Goal: Task Accomplishment & Management: Manage account settings

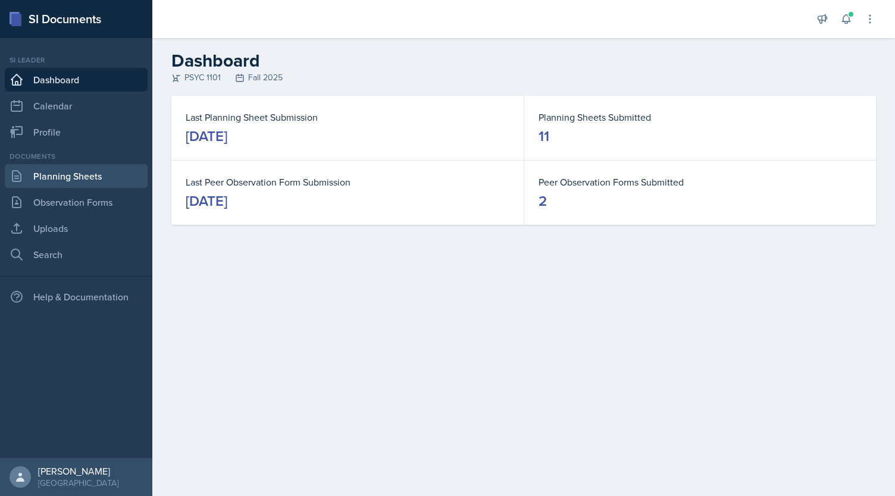
click at [68, 182] on link "Planning Sheets" at bounding box center [76, 176] width 143 height 24
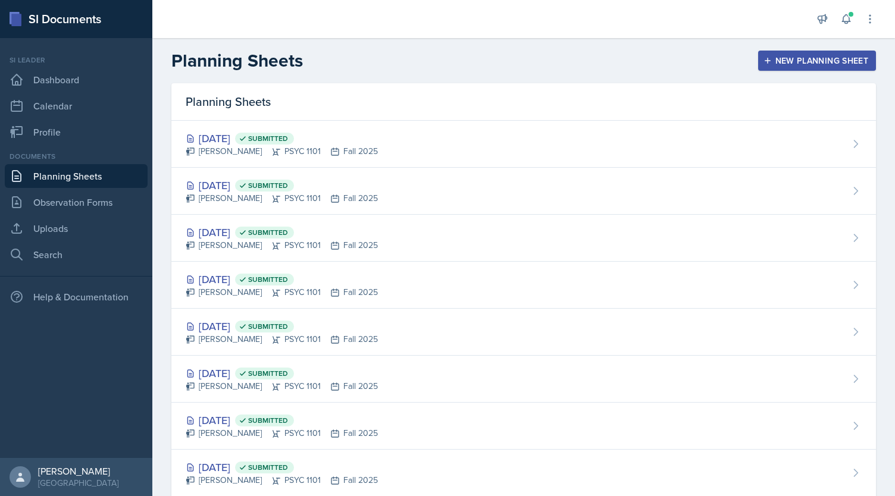
click at [599, 60] on div "Planning Sheets New Planning Sheet" at bounding box center [523, 60] width 743 height 21
click at [769, 61] on div "New Planning Sheet" at bounding box center [817, 61] width 102 height 10
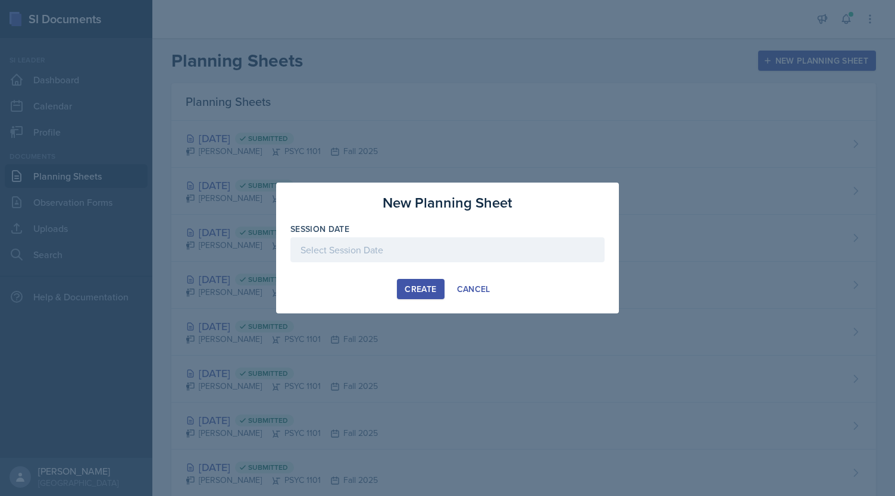
click at [535, 251] on div at bounding box center [447, 250] width 314 height 25
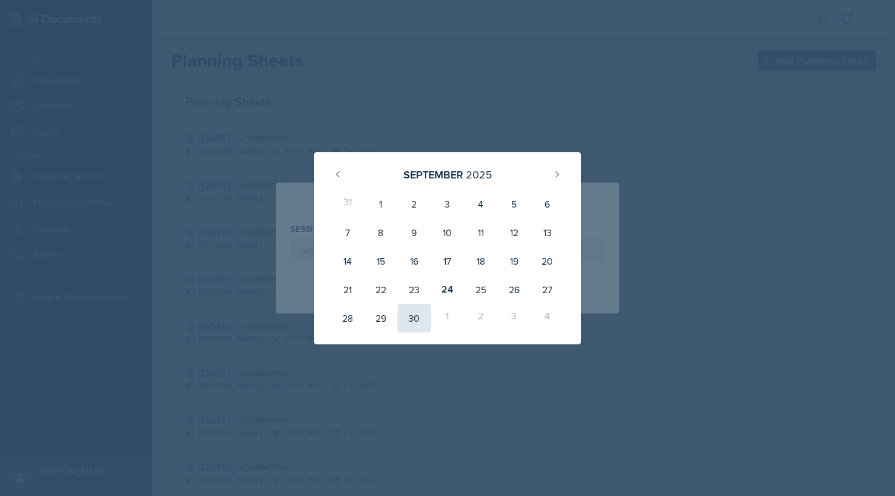
click at [413, 320] on div "30" at bounding box center [414, 318] width 33 height 29
type input "[DATE]"
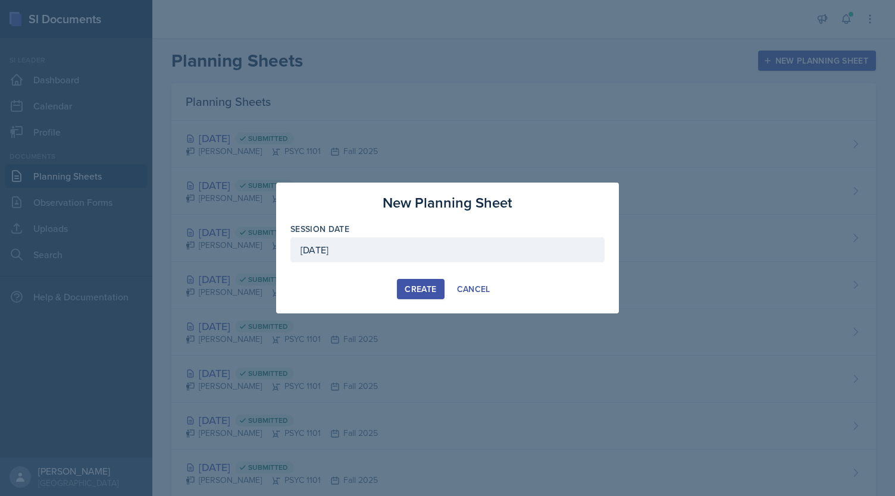
click at [415, 294] on div "Create" at bounding box center [421, 290] width 32 height 10
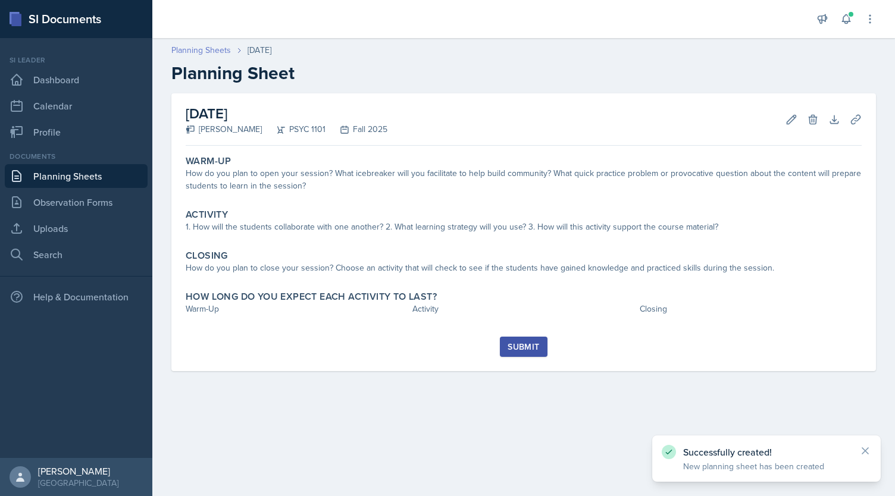
click at [204, 52] on link "Planning Sheets" at bounding box center [201, 50] width 60 height 13
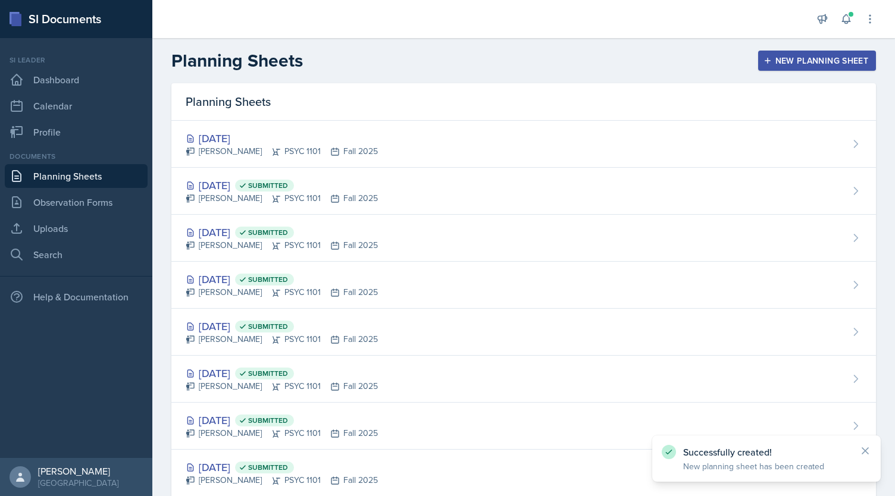
click at [814, 56] on div "New Planning Sheet" at bounding box center [817, 61] width 102 height 10
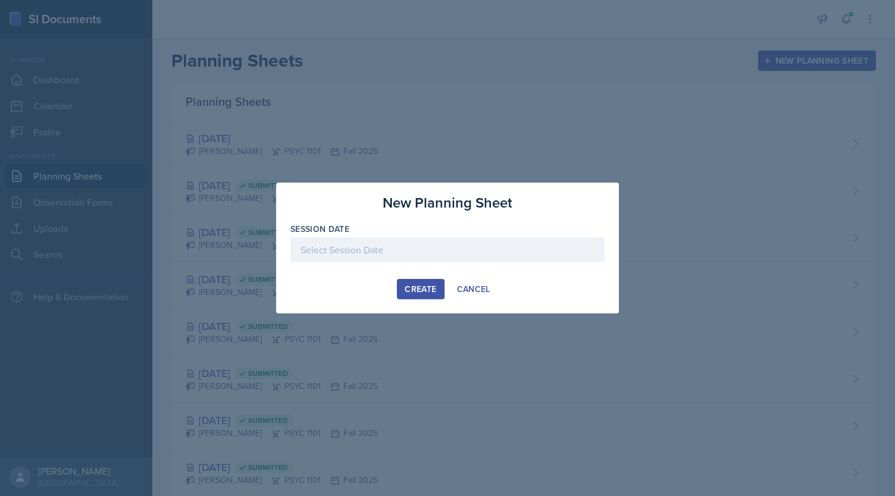
click at [497, 257] on div at bounding box center [447, 250] width 314 height 25
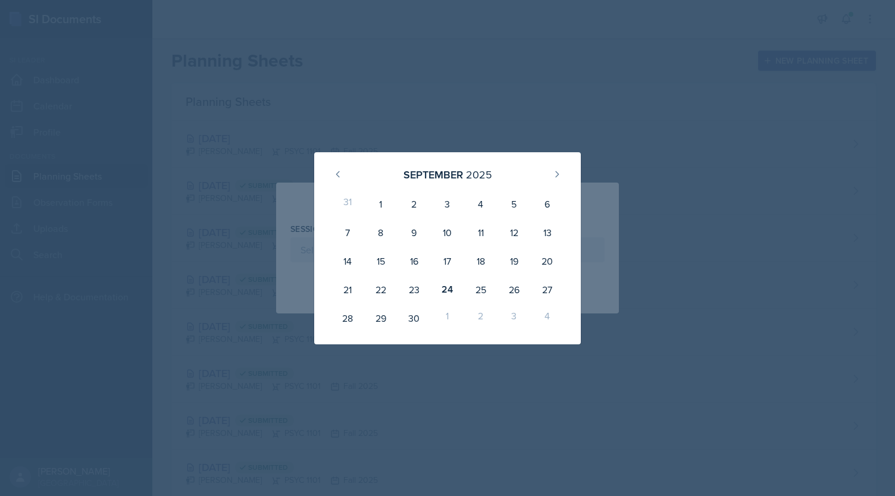
click at [481, 318] on div "2" at bounding box center [480, 318] width 33 height 29
click at [563, 173] on button at bounding box center [557, 174] width 19 height 19
click at [487, 204] on div "2" at bounding box center [480, 204] width 33 height 29
type input "[DATE]"
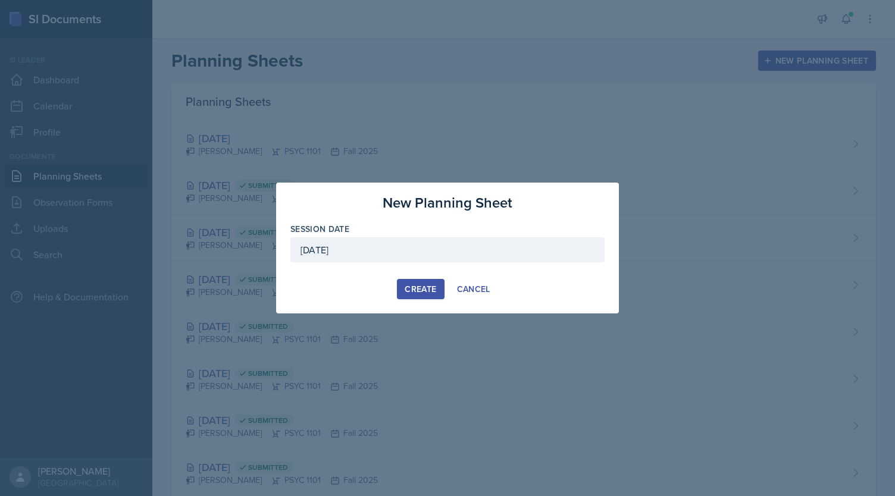
click at [421, 286] on div "Create" at bounding box center [421, 290] width 32 height 10
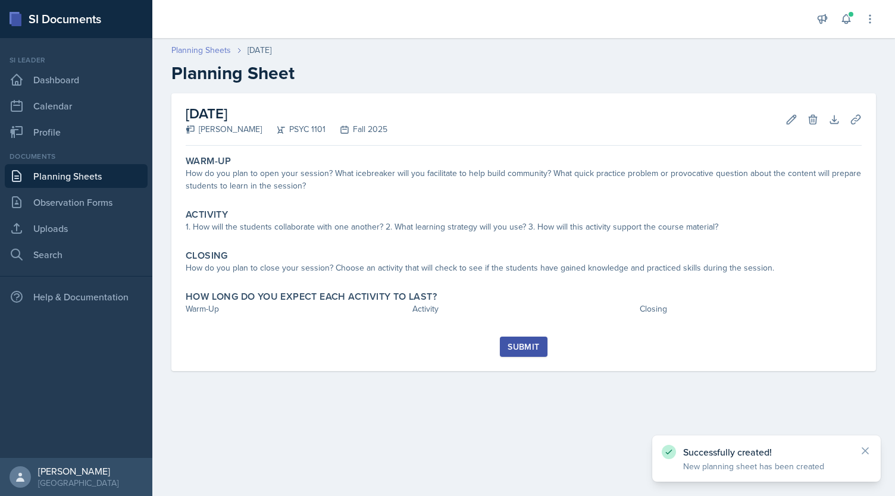
click at [198, 47] on link "Planning Sheets" at bounding box center [201, 50] width 60 height 13
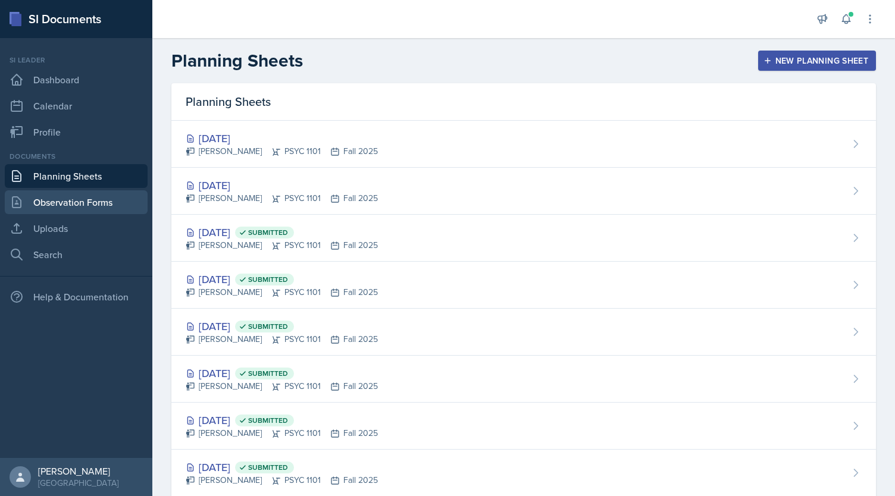
click at [107, 202] on link "Observation Forms" at bounding box center [76, 202] width 143 height 24
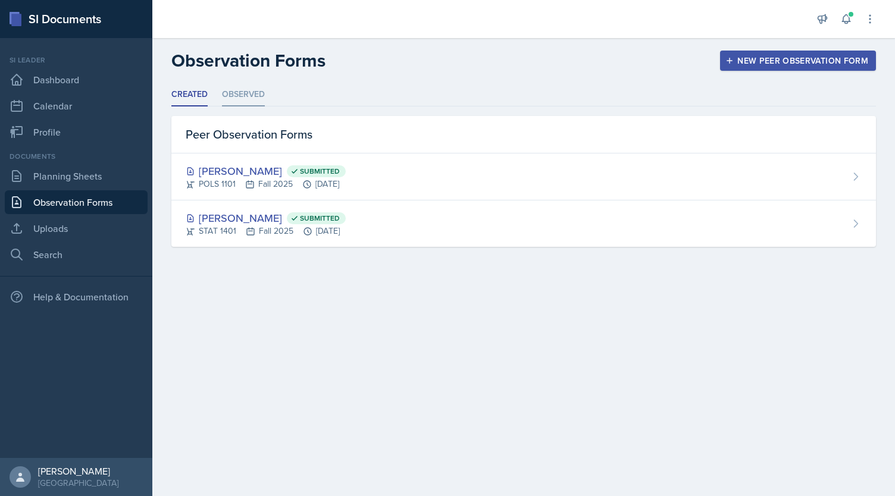
click at [245, 92] on li "Observed" at bounding box center [243, 94] width 43 height 23
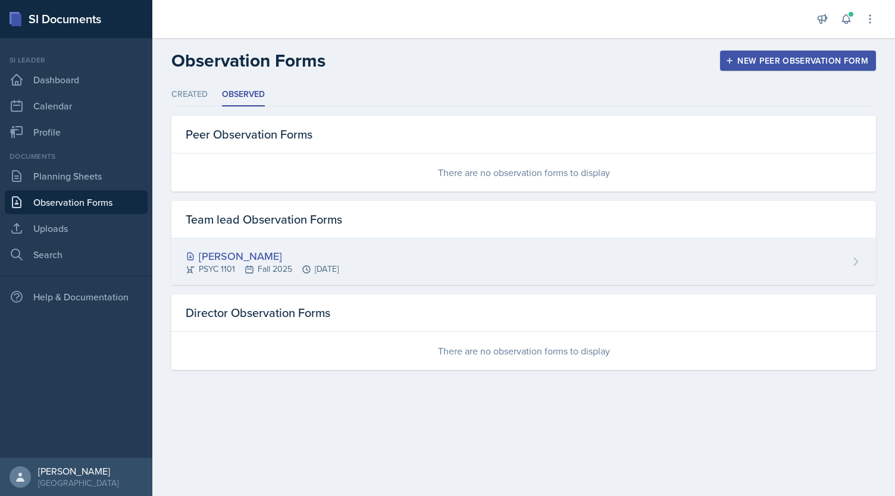
click at [236, 255] on div "[PERSON_NAME]" at bounding box center [262, 256] width 153 height 16
